Goal: Information Seeking & Learning: Learn about a topic

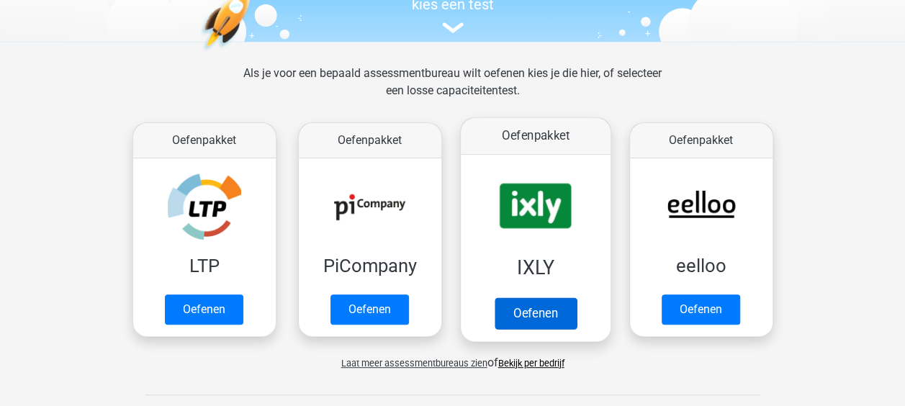
scroll to position [166, 0]
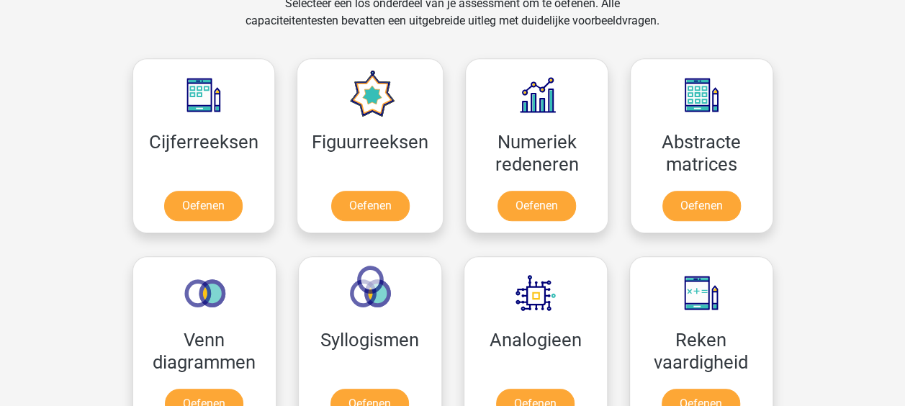
scroll to position [622, 0]
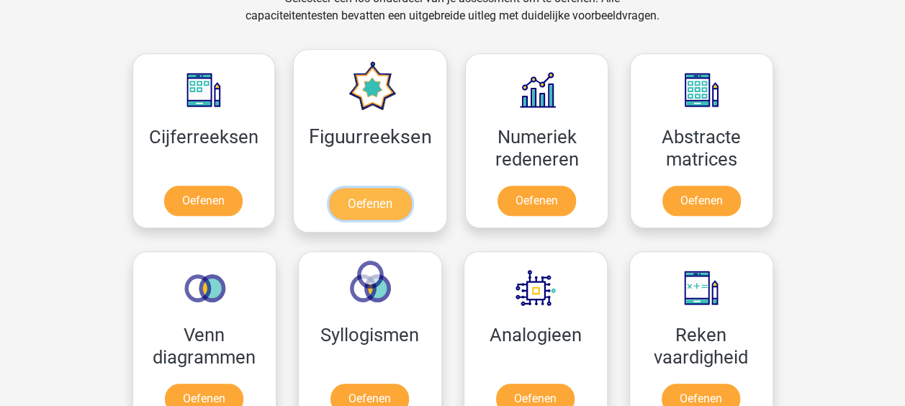
click at [381, 212] on link "Oefenen" at bounding box center [370, 204] width 82 height 32
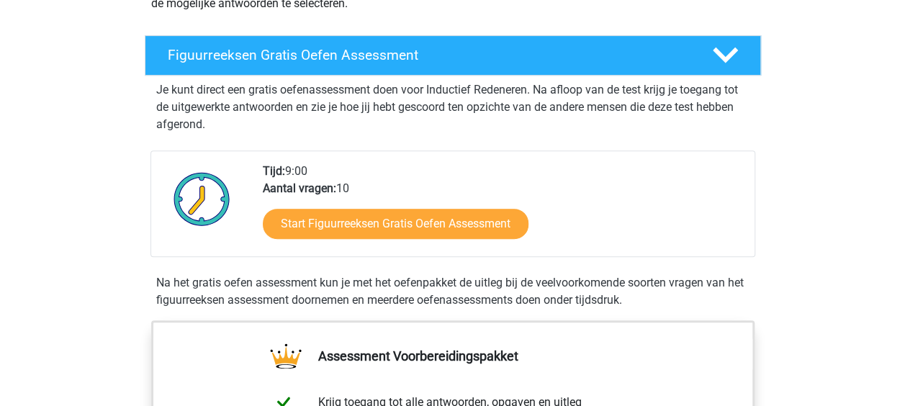
scroll to position [220, 0]
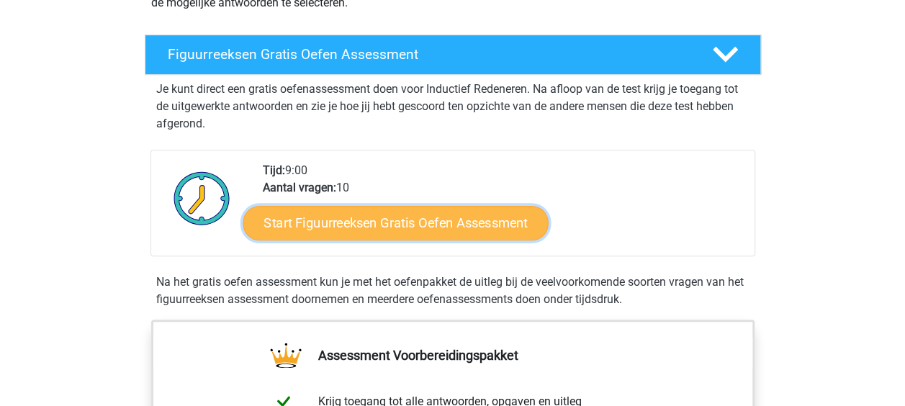
click at [411, 229] on link "Start Figuurreeksen Gratis Oefen Assessment" at bounding box center [395, 222] width 305 height 35
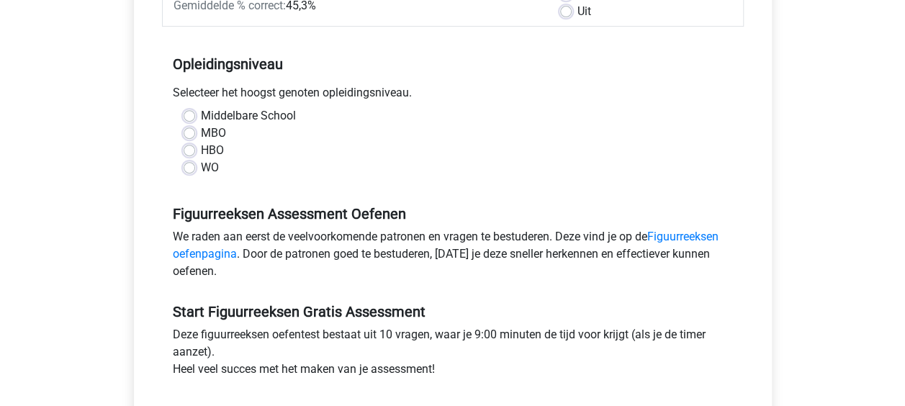
scroll to position [256, 0]
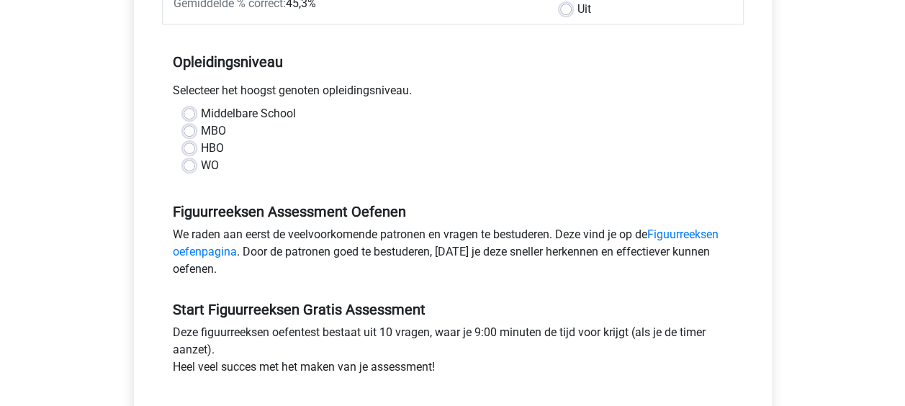
click at [201, 167] on label "WO" at bounding box center [210, 165] width 18 height 17
click at [190, 167] on input "WO" at bounding box center [190, 164] width 12 height 14
radio input "true"
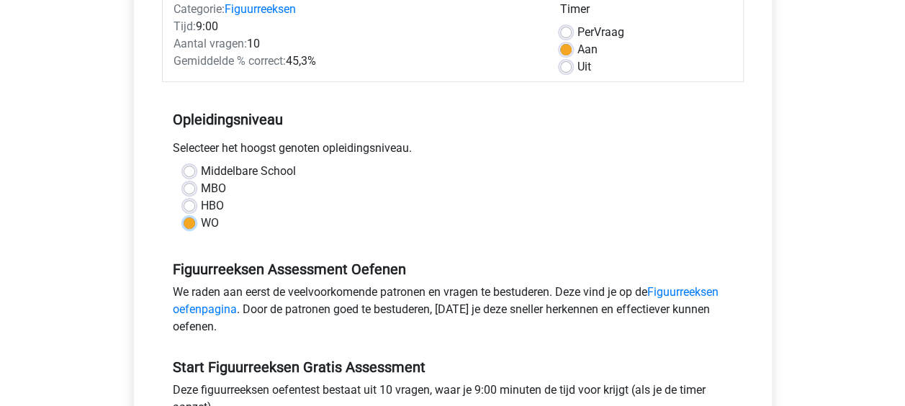
scroll to position [162, 0]
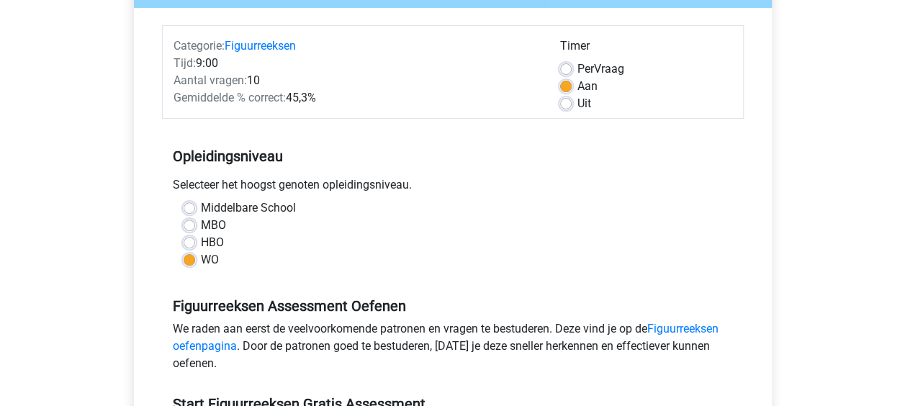
click at [572, 97] on div "Uit" at bounding box center [646, 103] width 172 height 17
click at [578, 104] on label "Uit" at bounding box center [585, 103] width 14 height 17
click at [565, 104] on input "Uit" at bounding box center [566, 102] width 12 height 14
radio input "true"
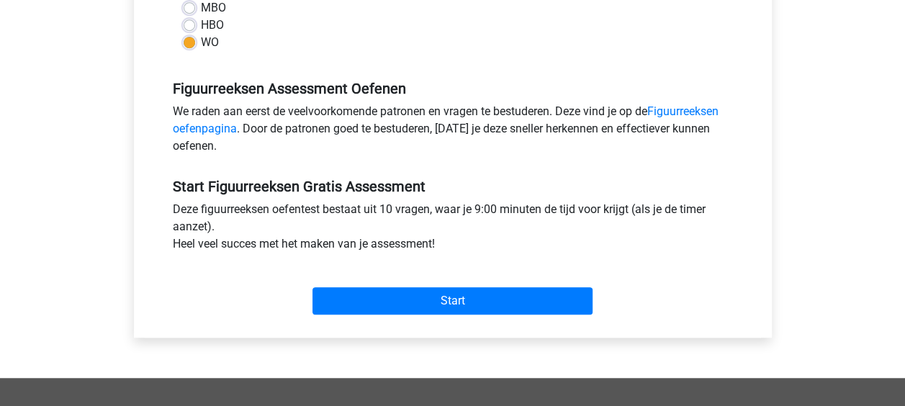
scroll to position [431, 0]
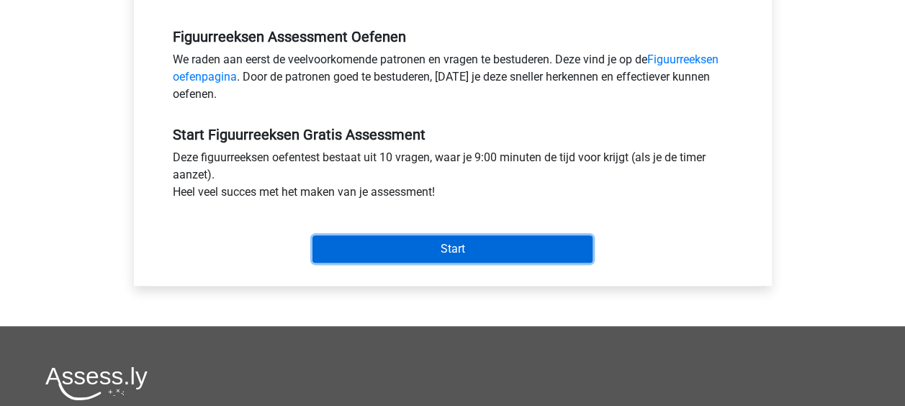
click at [443, 256] on input "Start" at bounding box center [453, 249] width 280 height 27
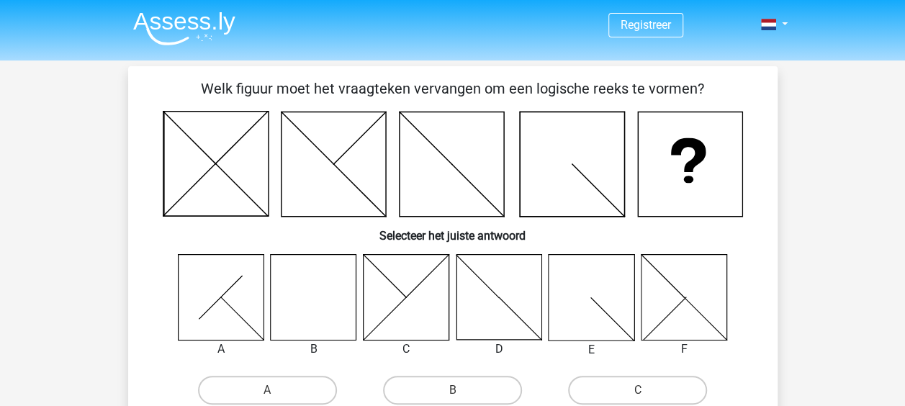
click at [454, 393] on input "B" at bounding box center [456, 394] width 9 height 9
radio input "true"
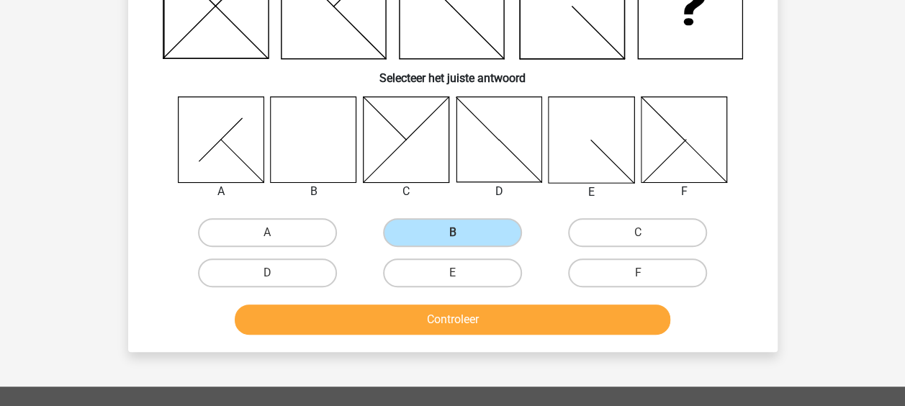
scroll to position [158, 0]
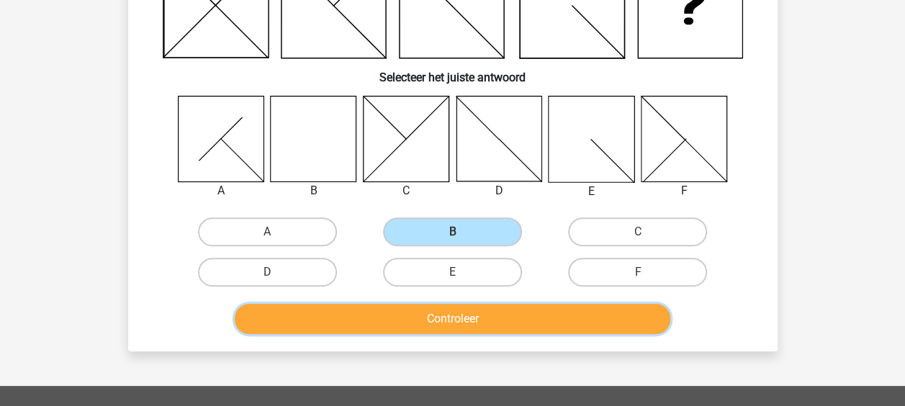
click at [469, 332] on button "Controleer" at bounding box center [453, 319] width 436 height 30
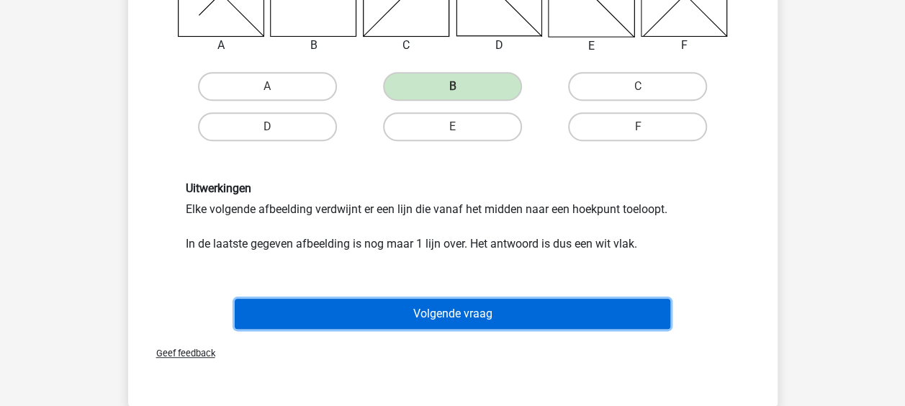
click at [448, 317] on button "Volgende vraag" at bounding box center [453, 314] width 436 height 30
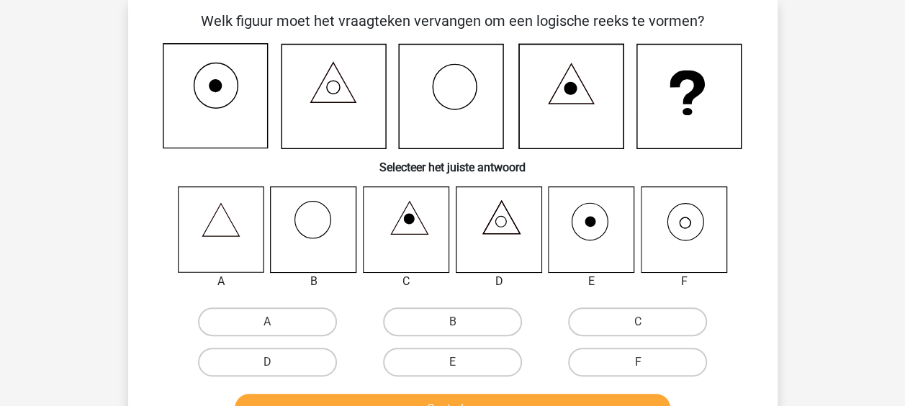
scroll to position [66, 0]
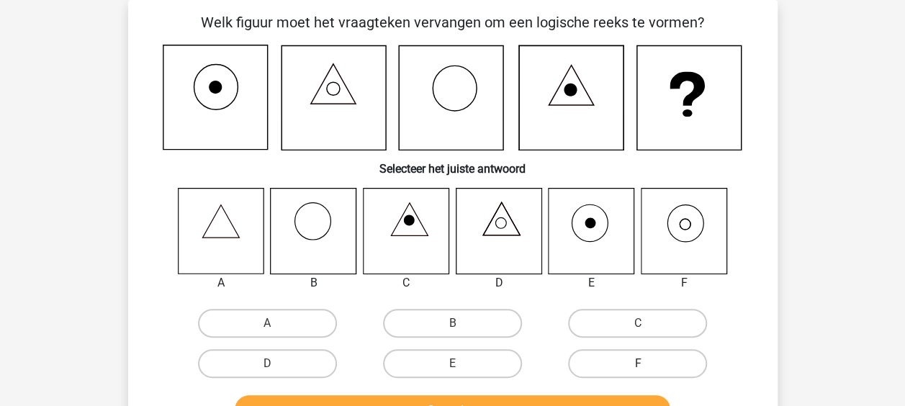
click at [639, 358] on label "F" at bounding box center [637, 363] width 139 height 29
click at [639, 364] on input "F" at bounding box center [642, 368] width 9 height 9
radio input "true"
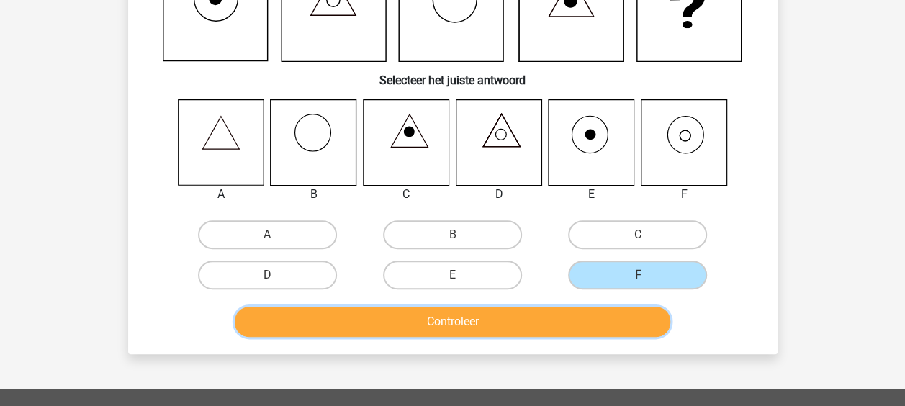
click at [487, 318] on button "Controleer" at bounding box center [453, 322] width 436 height 30
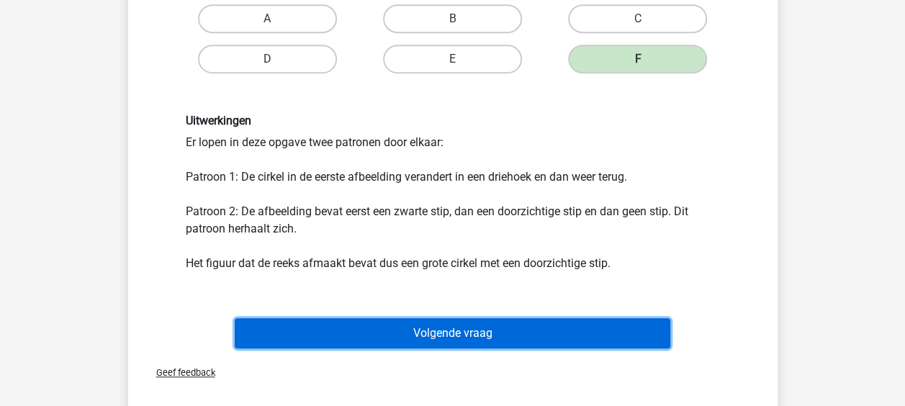
click at [458, 327] on button "Volgende vraag" at bounding box center [453, 333] width 436 height 30
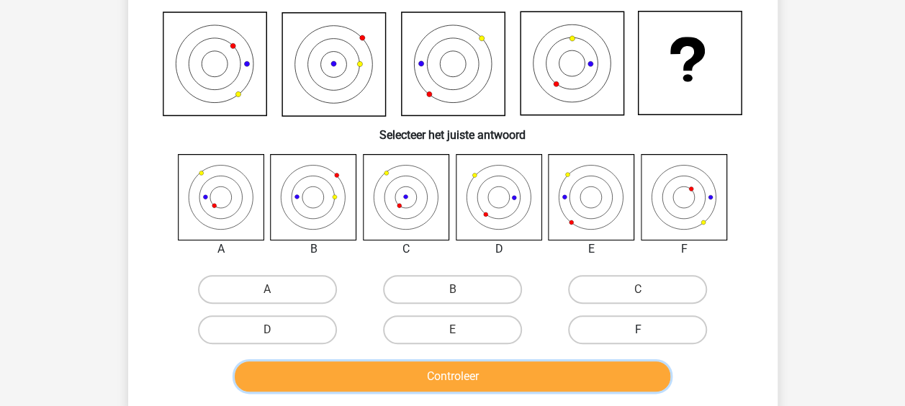
scroll to position [101, 0]
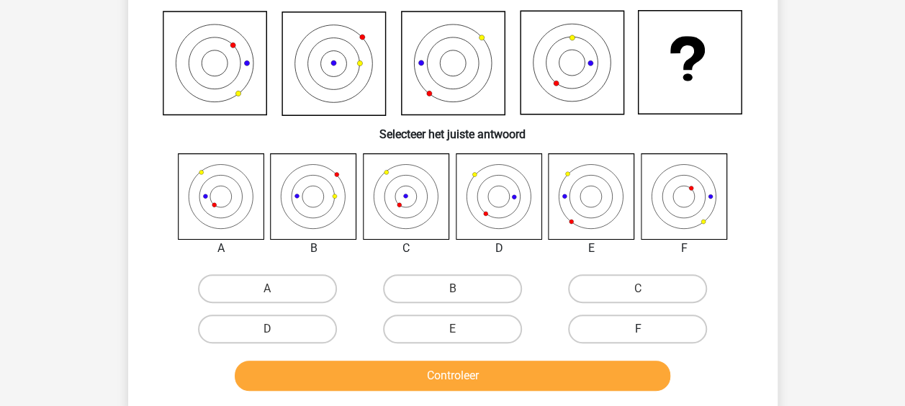
click at [638, 326] on label "F" at bounding box center [637, 329] width 139 height 29
click at [638, 329] on input "F" at bounding box center [642, 333] width 9 height 9
radio input "true"
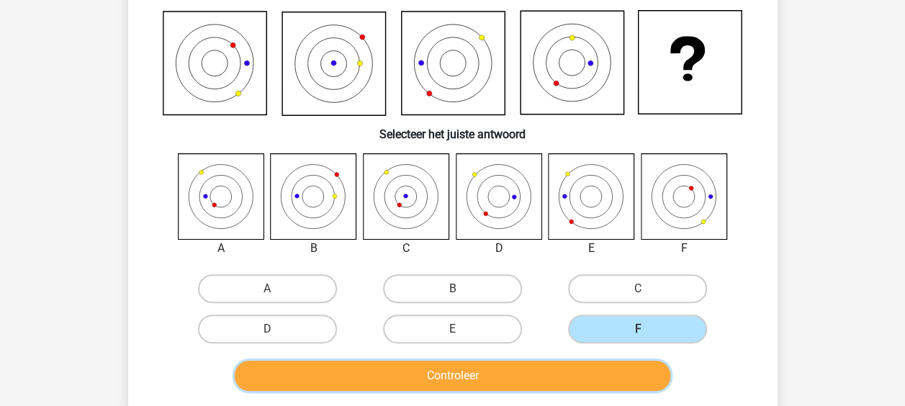
click at [468, 385] on button "Controleer" at bounding box center [453, 376] width 436 height 30
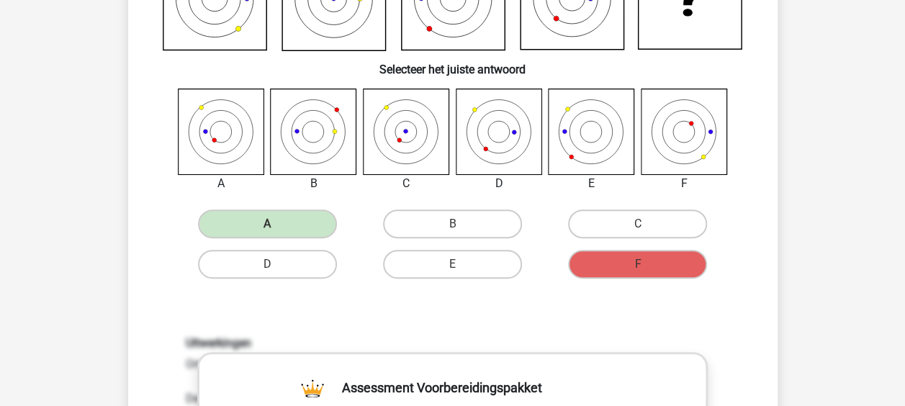
scroll to position [0, 0]
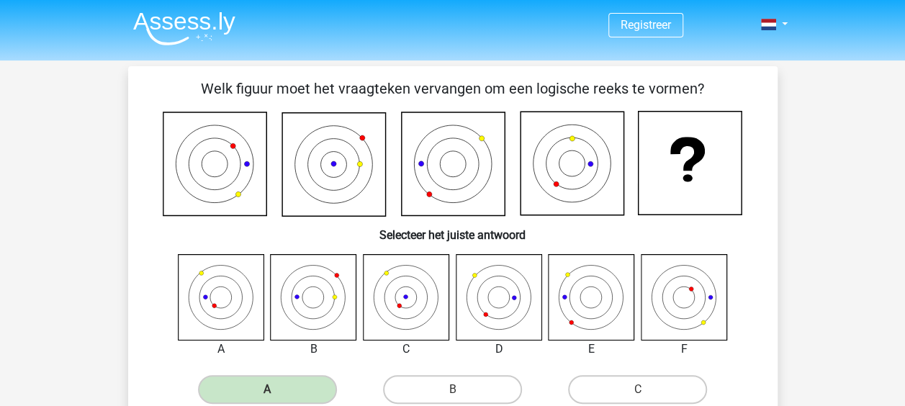
click at [187, 22] on img at bounding box center [184, 29] width 102 height 34
